Goal: Navigation & Orientation: Find specific page/section

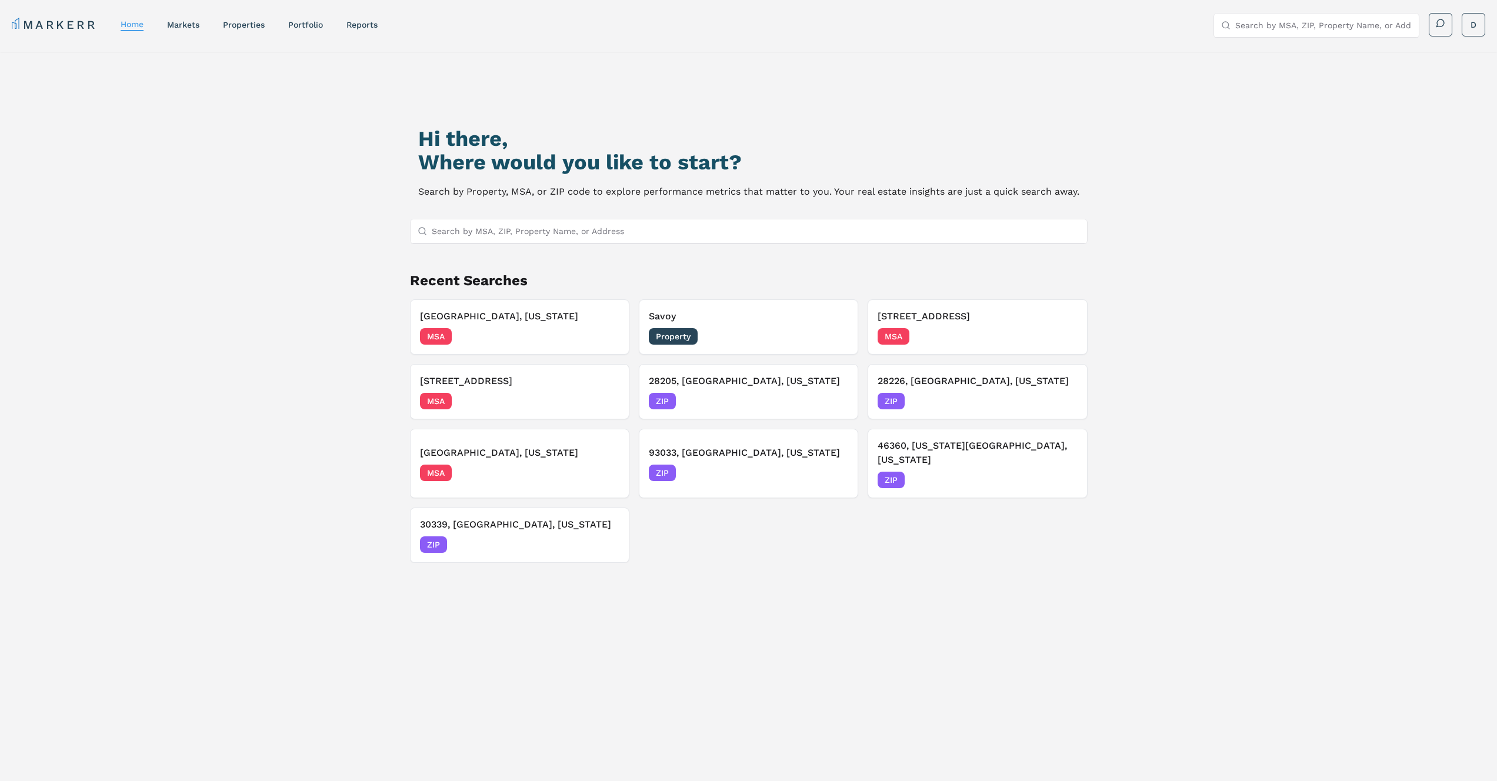
click at [732, 228] on input "Search by MSA, ZIP, Property Name, or Address" at bounding box center [756, 231] width 648 height 24
click at [738, 315] on h3 "Savoy" at bounding box center [748, 316] width 199 height 14
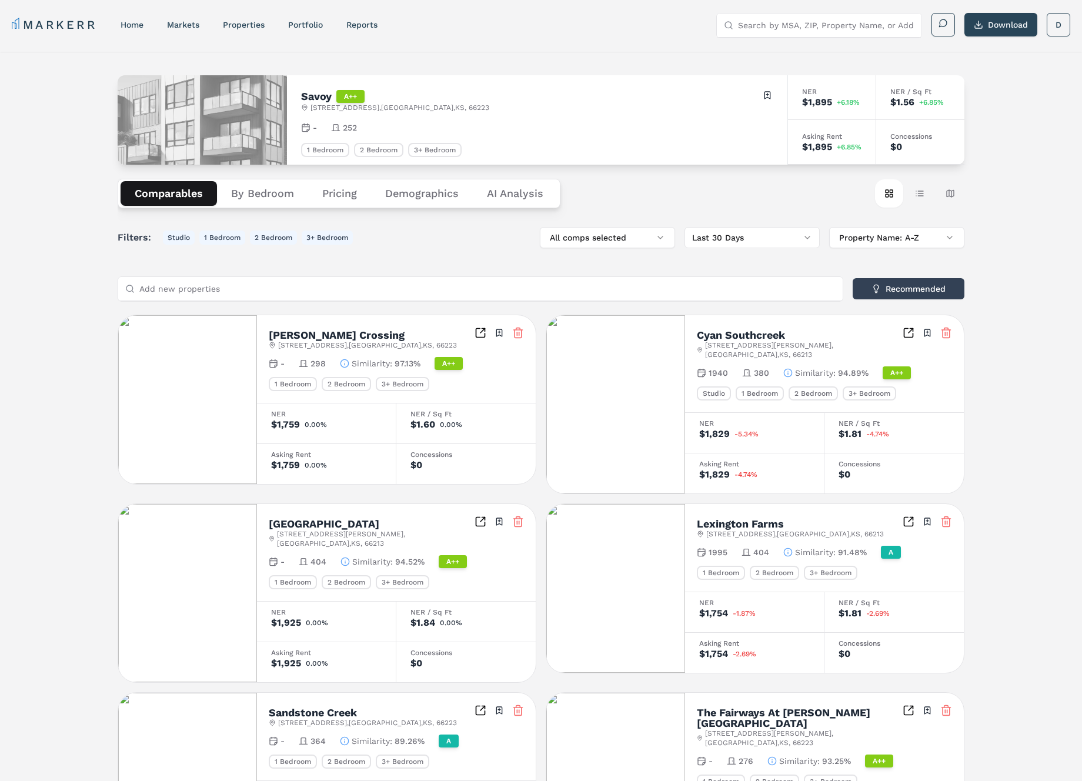
click at [833, 190] on div "Comparables By Bedroom Pricing Demographics AI Analysis Card view Table view Ma…" at bounding box center [541, 194] width 847 height 58
click at [302, 25] on link "Portfolio" at bounding box center [305, 24] width 35 height 9
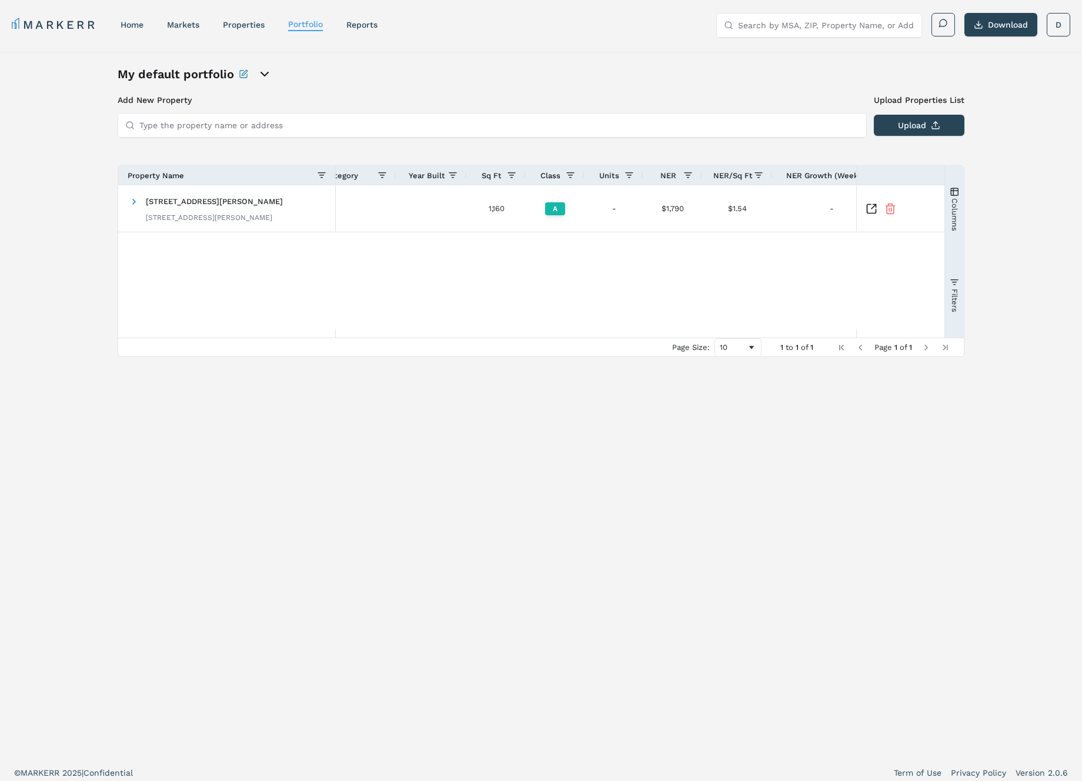
scroll to position [0, 209]
